Goal: Transaction & Acquisition: Purchase product/service

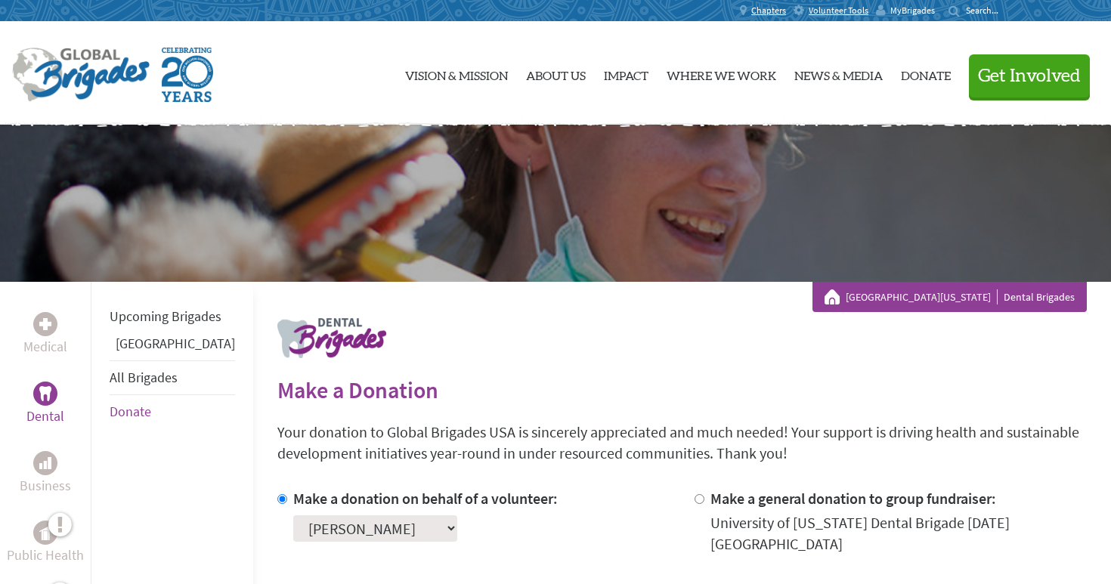
click at [897, 8] on span "MyBrigades" at bounding box center [913, 11] width 45 height 12
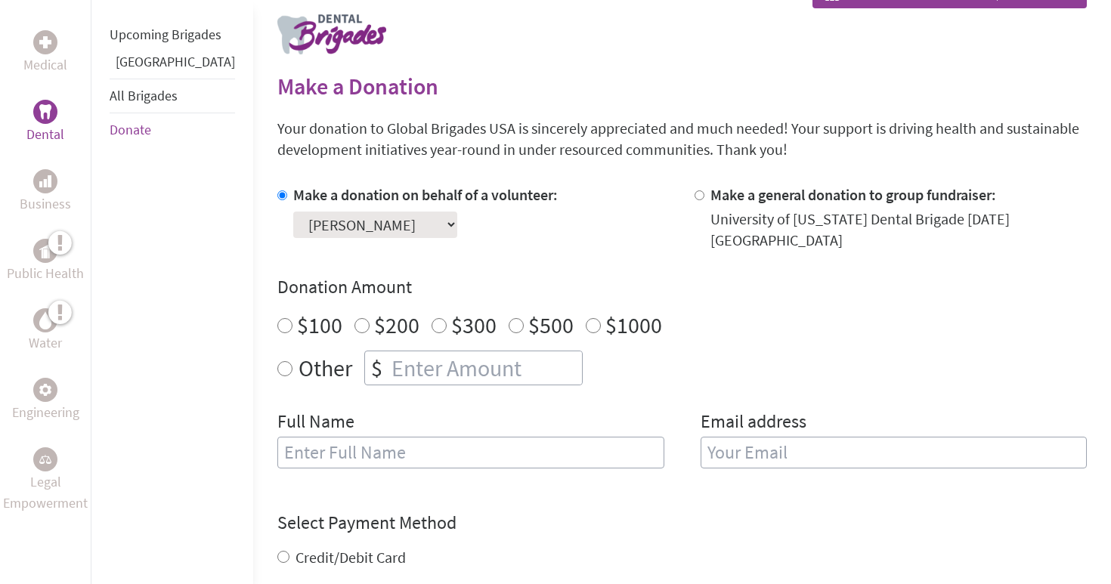
scroll to position [452, 0]
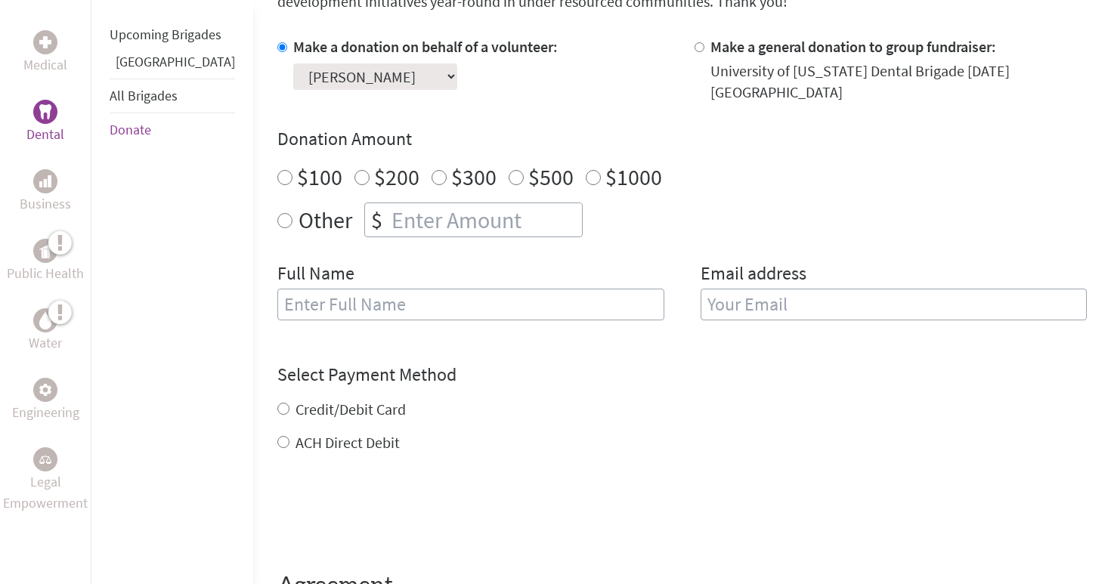
click at [586, 170] on input "$1000" at bounding box center [593, 177] width 15 height 15
radio input "true"
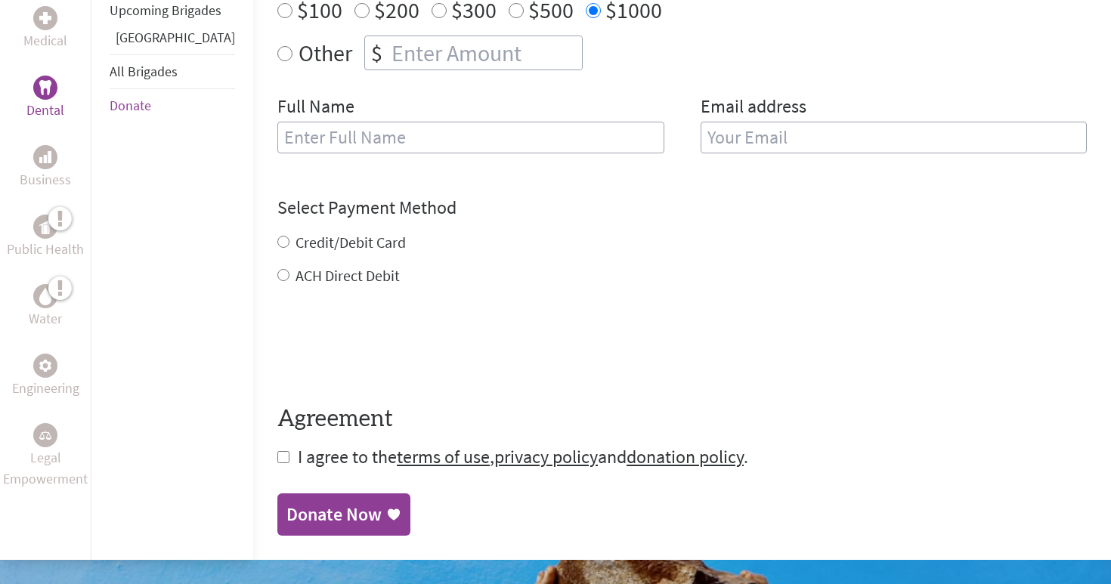
scroll to position [600, 0]
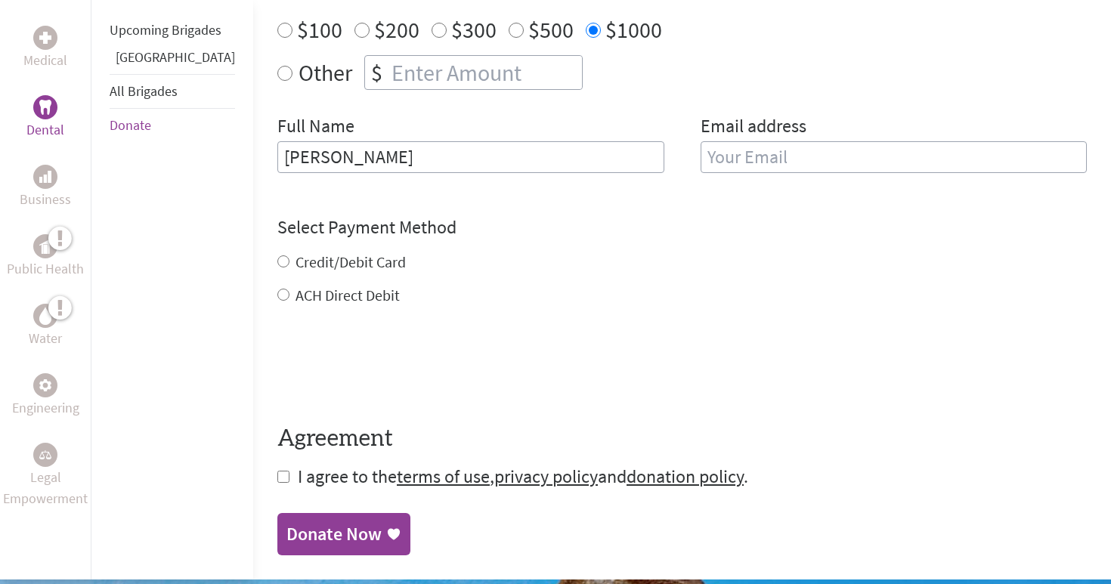
type input "[PERSON_NAME]"
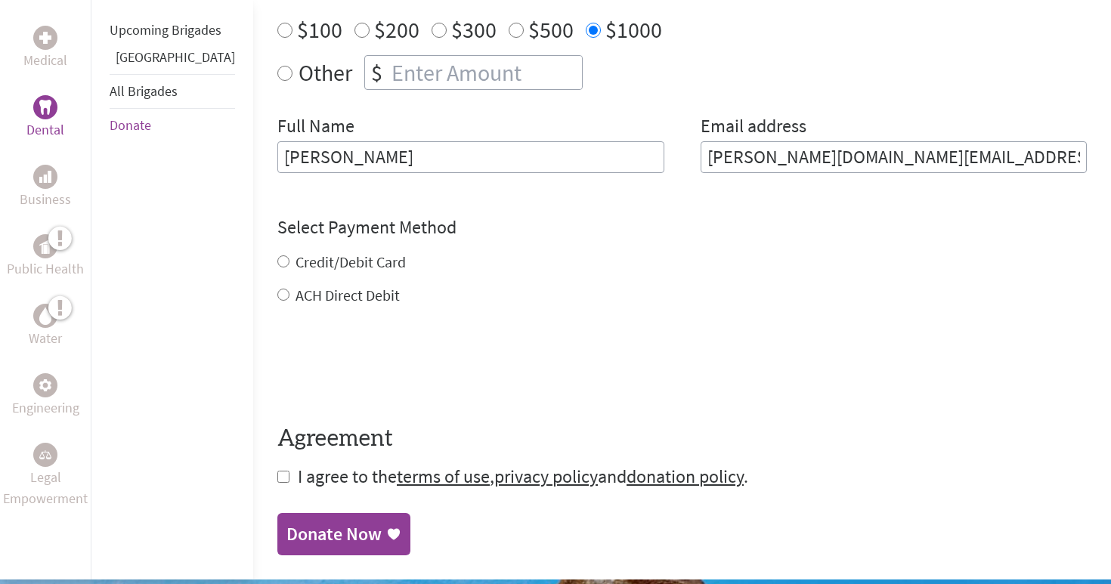
type input "[PERSON_NAME][DOMAIN_NAME][EMAIL_ADDRESS][DOMAIN_NAME]"
click at [277, 252] on div "Credit/Debit Card ACH Direct Debit" at bounding box center [682, 279] width 810 height 54
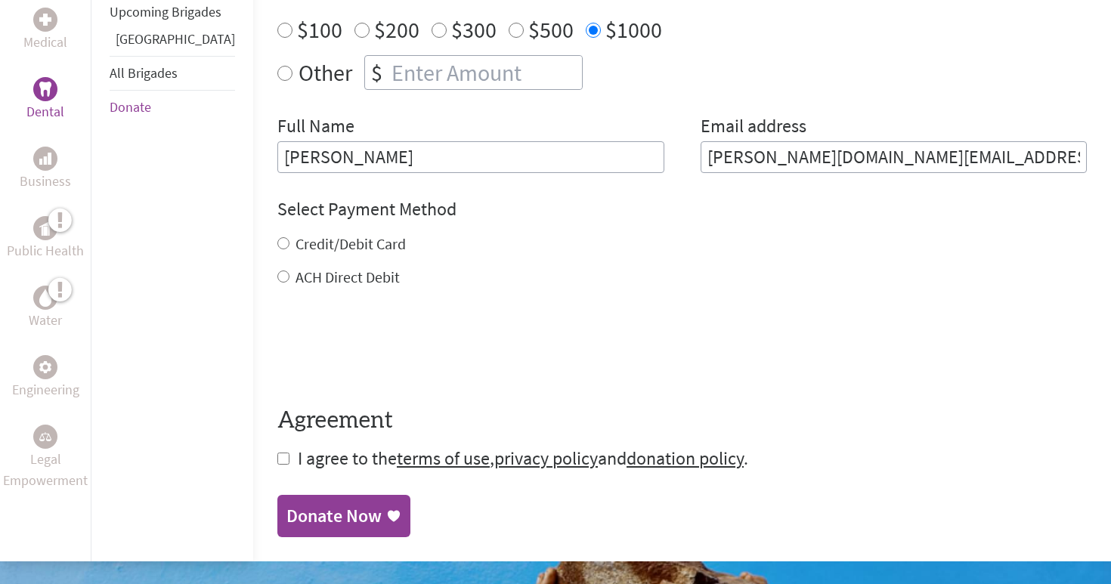
click at [277, 237] on input "Credit/Debit Card" at bounding box center [283, 243] width 12 height 12
radio input "true"
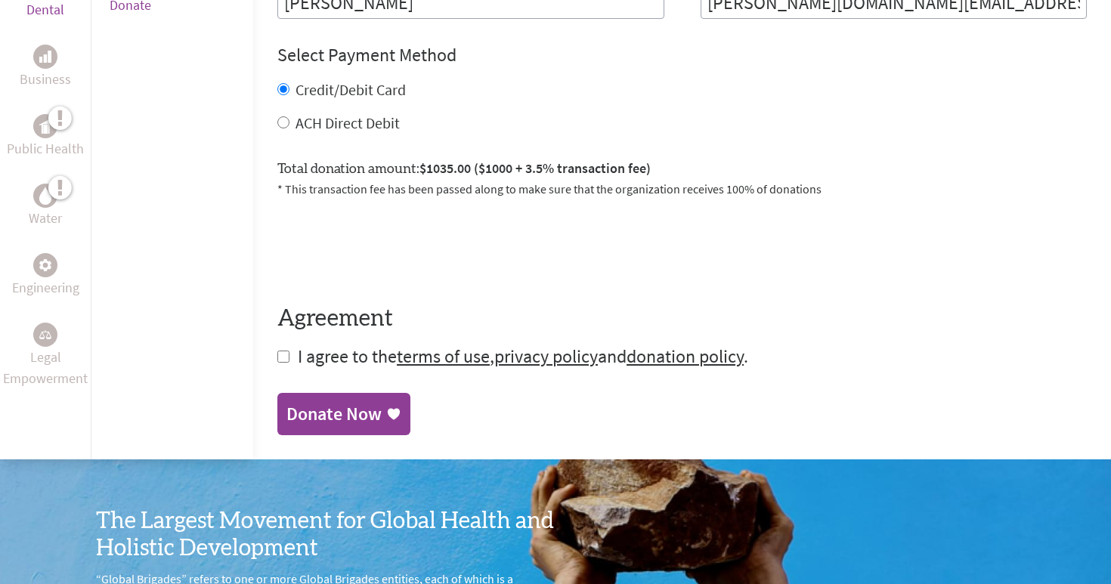
scroll to position [758, 0]
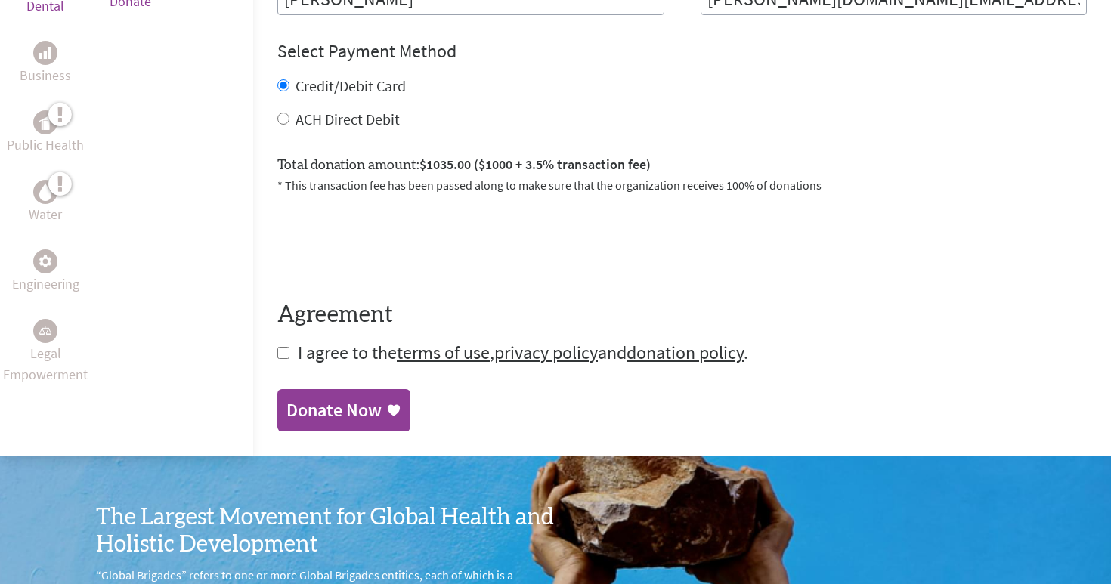
click at [277, 347] on input "checkbox" at bounding box center [283, 353] width 12 height 12
checkbox input "true"
click at [324, 400] on div "Donate Now" at bounding box center [334, 412] width 95 height 24
